Goal: Task Accomplishment & Management: Use online tool/utility

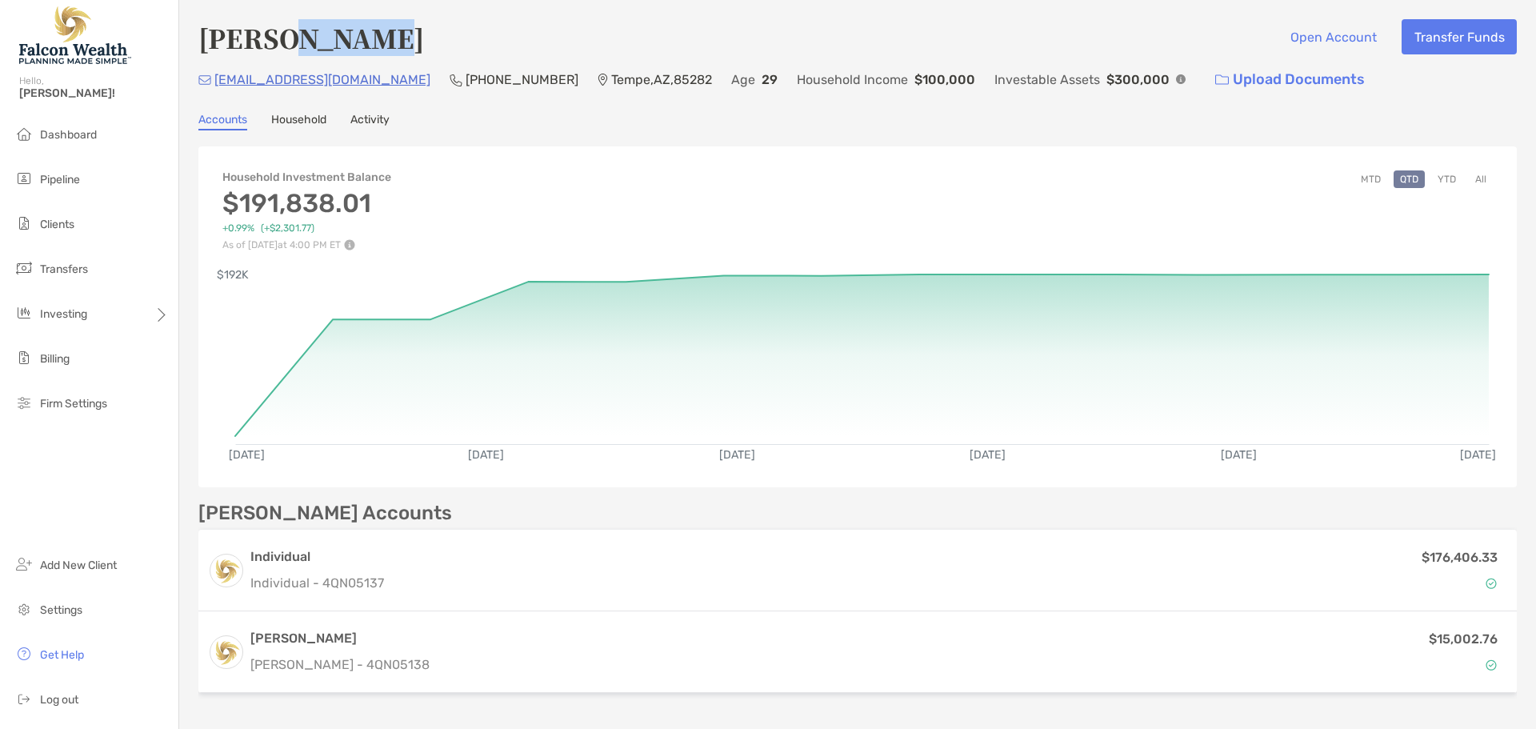
drag, startPoint x: 378, startPoint y: 38, endPoint x: 292, endPoint y: 40, distance: 86.4
click at [292, 40] on div "Logan Susini Open Account Transfer Funds" at bounding box center [857, 37] width 1319 height 37
copy h4 "Susini"
click at [80, 222] on li "Clients" at bounding box center [89, 225] width 178 height 32
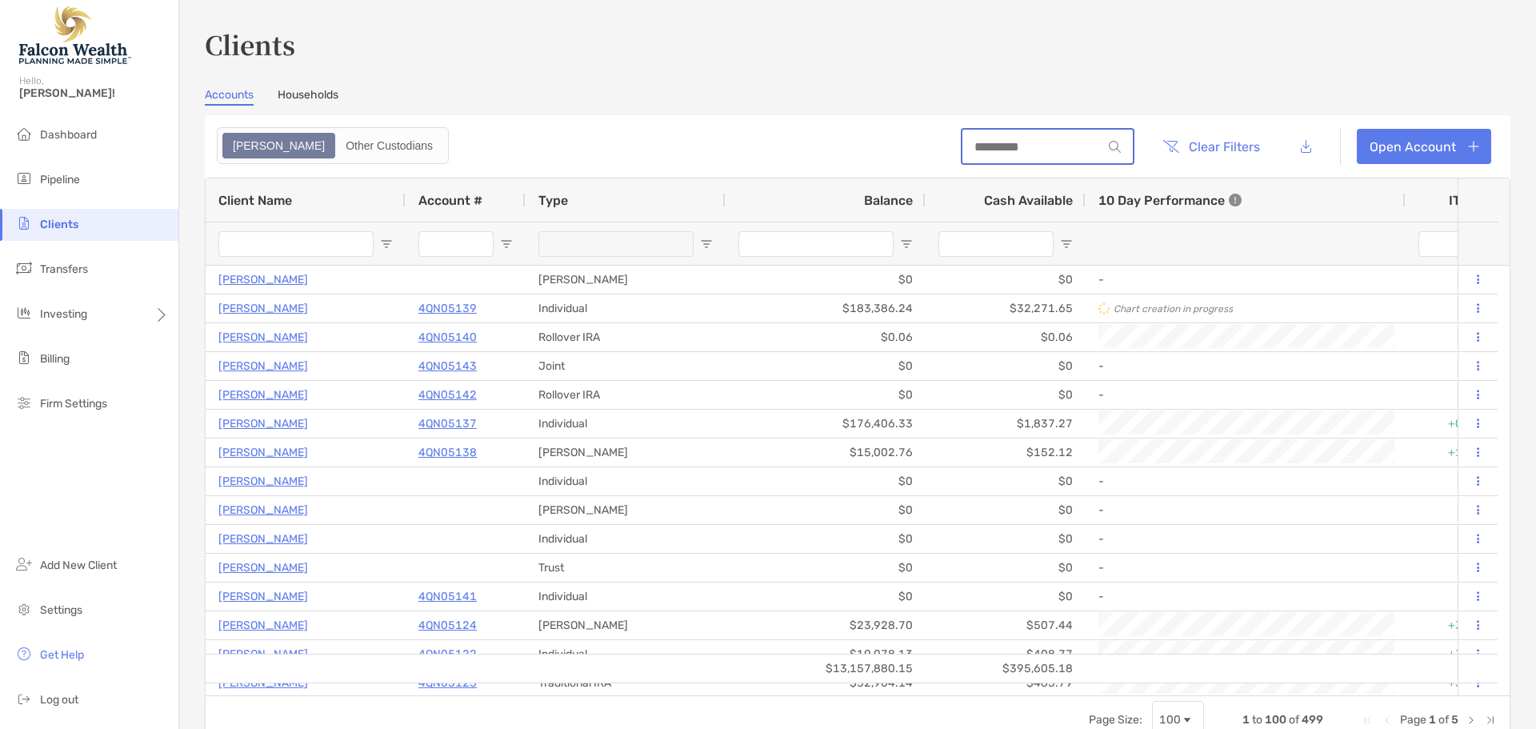
click at [1025, 153] on input at bounding box center [1033, 147] width 140 height 14
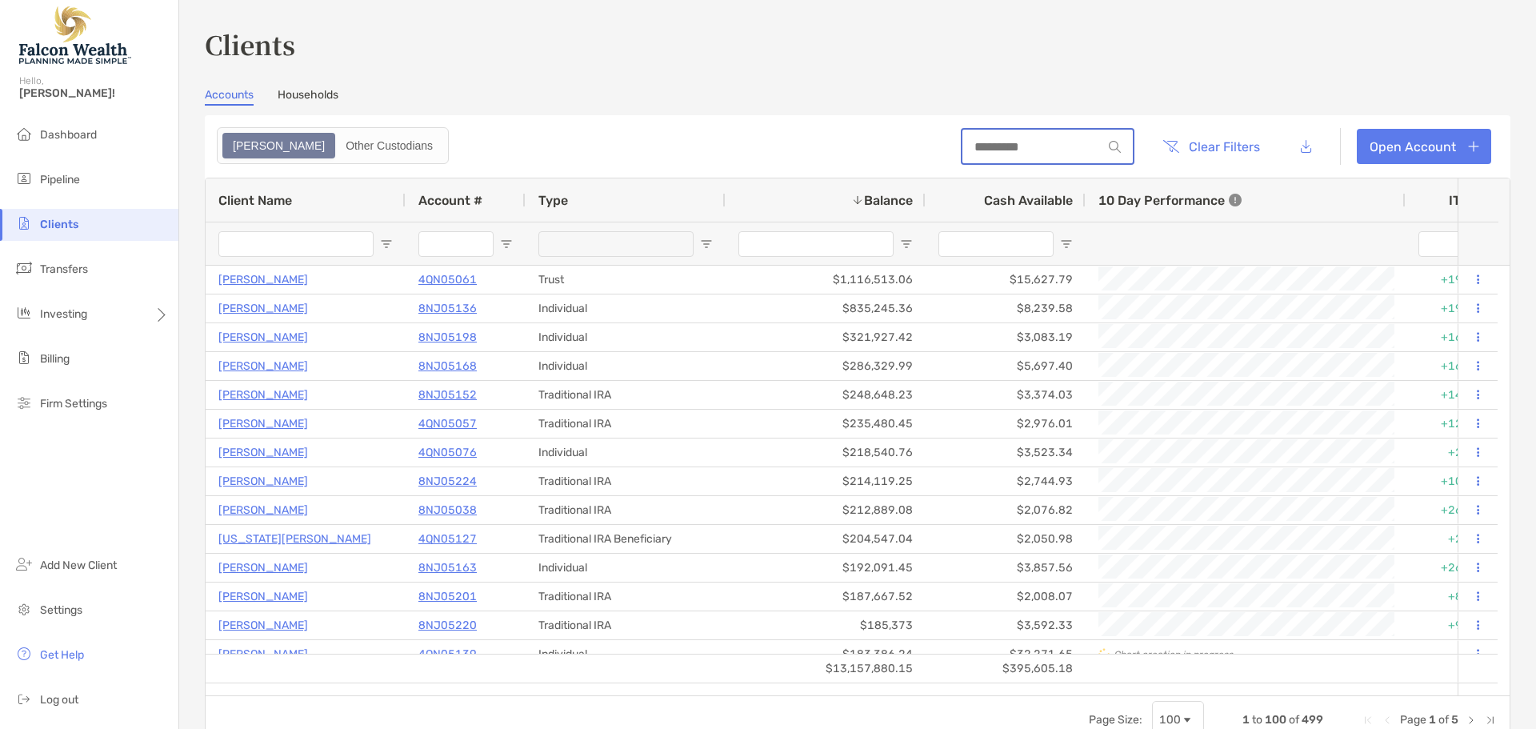
paste input "******"
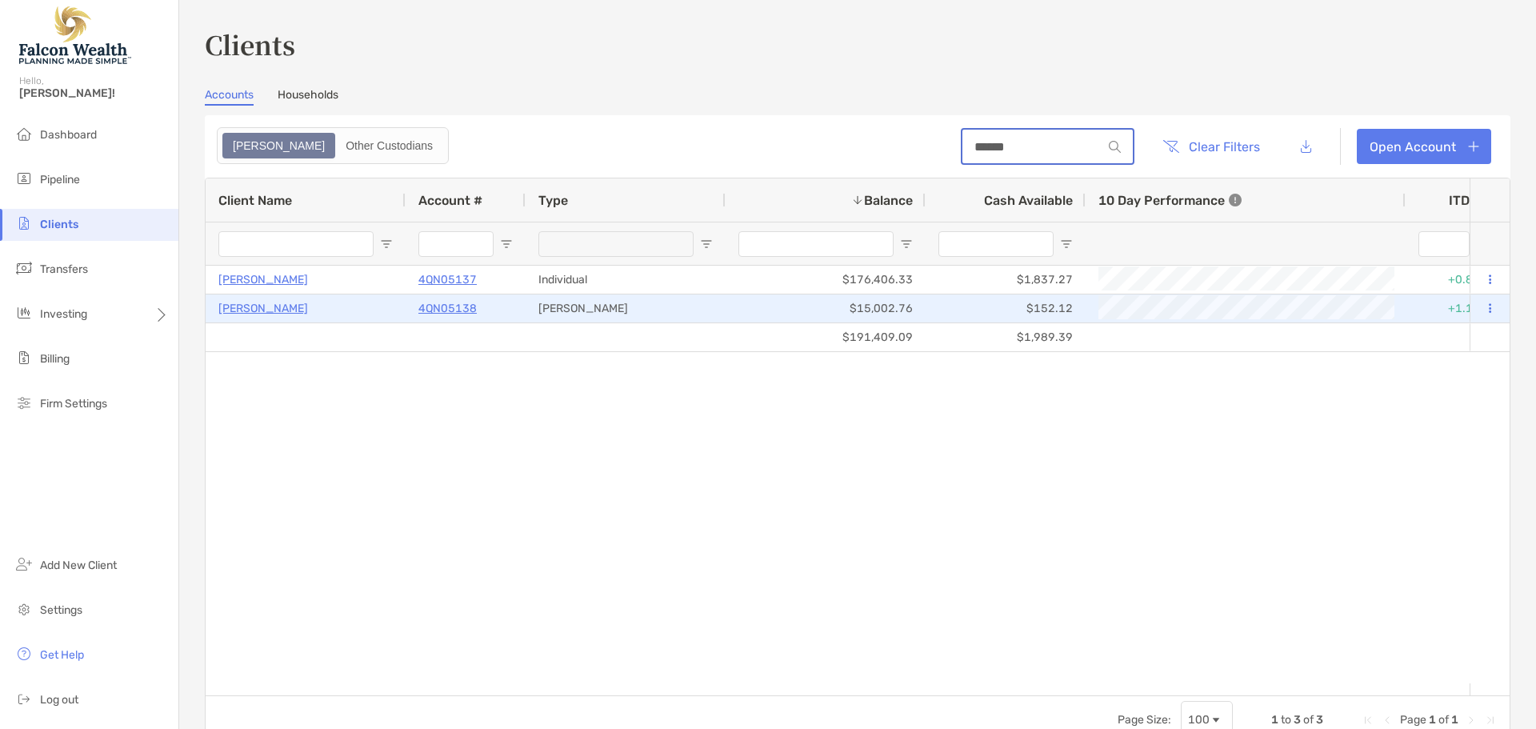
type input "******"
click at [1483, 310] on button at bounding box center [1490, 309] width 14 height 16
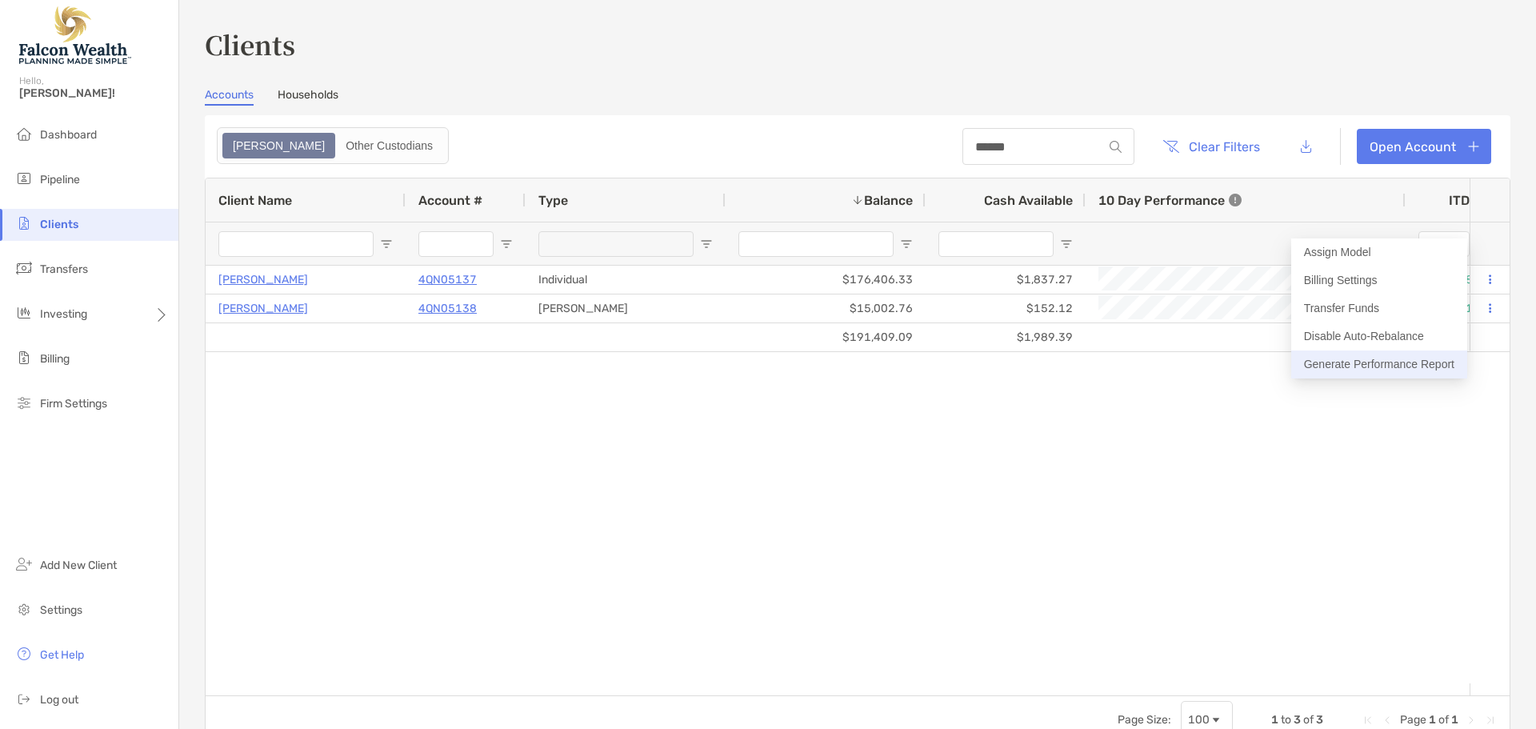
click at [1377, 362] on button "Generate Performance Report" at bounding box center [1379, 364] width 176 height 28
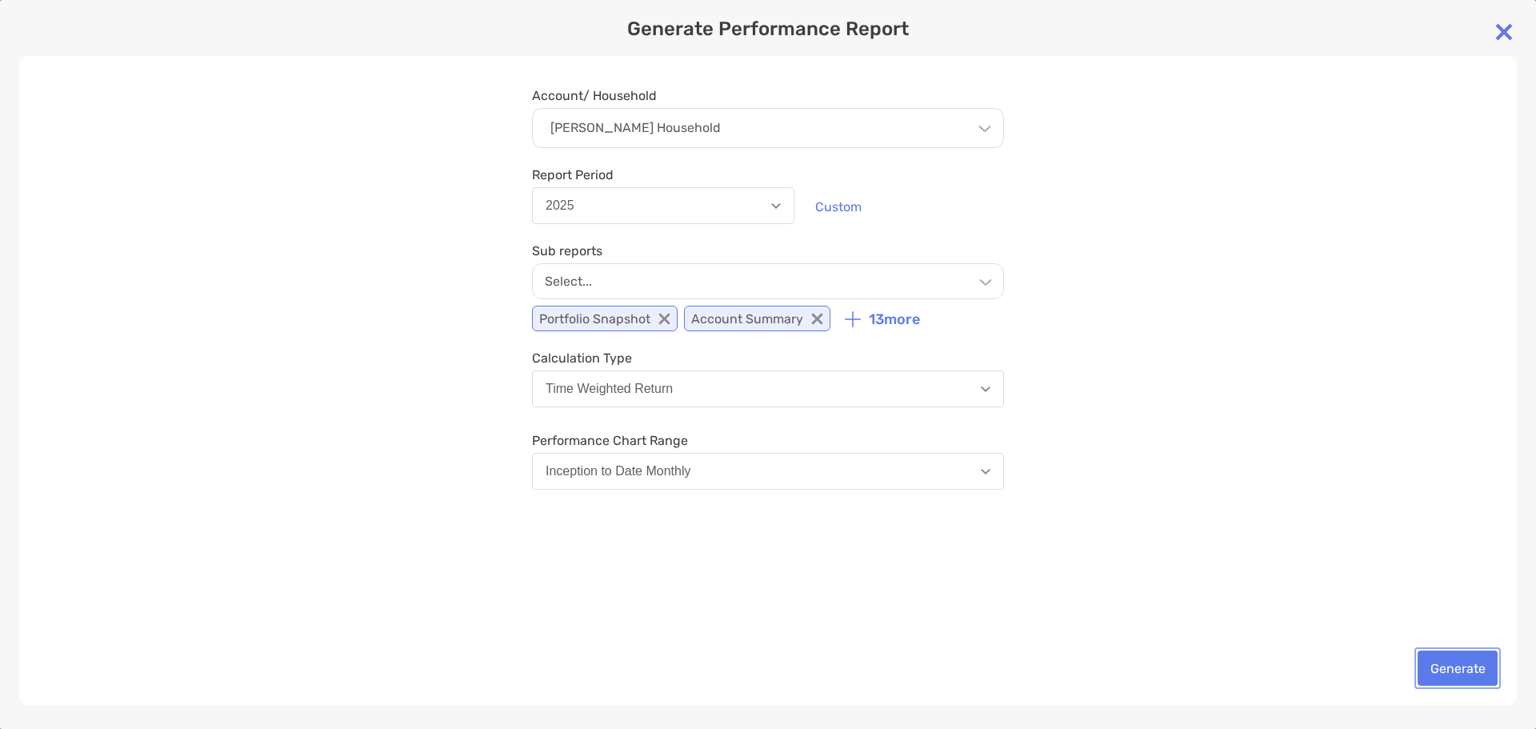
click at [1487, 678] on button "Generate" at bounding box center [1458, 668] width 80 height 35
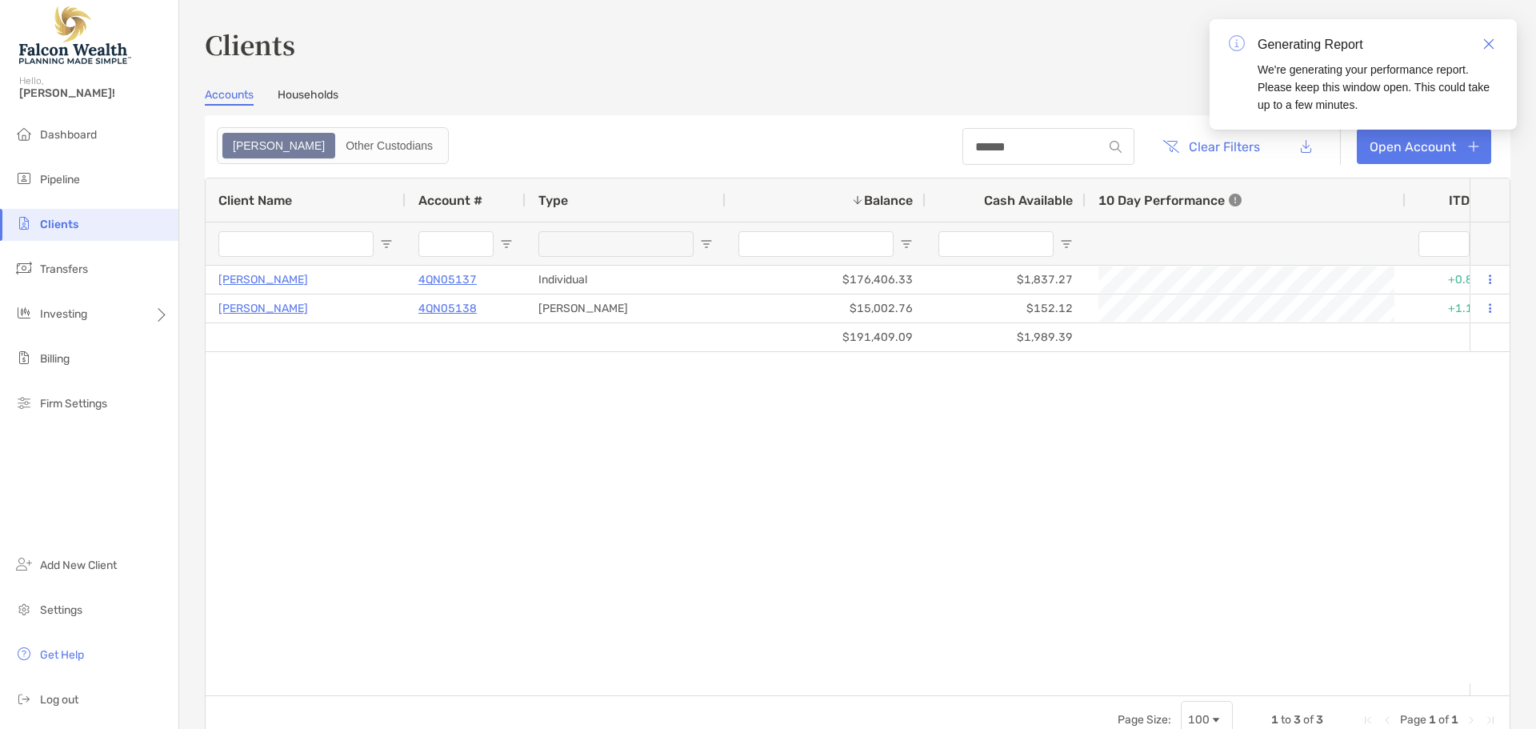
click at [826, 466] on div "Logan Susini 4QN05137 Individual $176,406.33 $1,837.27 +0.05% As of 08/18/2025 …" at bounding box center [838, 475] width 1264 height 418
click at [1437, 111] on link "Download" at bounding box center [1460, 119] width 76 height 26
click at [1228, 496] on div "Logan Susini 4QN05137 Individual $176,406.33 $1,837.27 +0.05% As of 08/18/2025 …" at bounding box center [838, 475] width 1264 height 418
drag, startPoint x: 1490, startPoint y: 44, endPoint x: 1460, endPoint y: 41, distance: 29.8
click at [1490, 44] on img "Close" at bounding box center [1488, 43] width 11 height 11
